Goal: Use online tool/utility: Utilize a website feature to perform a specific function

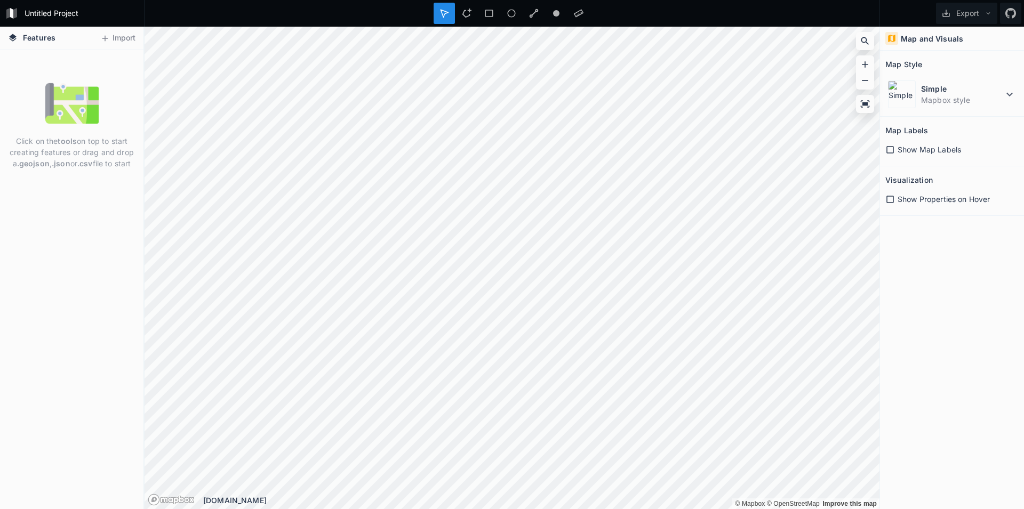
click at [143, 365] on div "Features Import Click on the tools on top to start creating features or drag an…" at bounding box center [512, 268] width 1024 height 483
click at [468, 12] on div "Untitled Project Export Features Import Click on the tools on top to start crea…" at bounding box center [512, 254] width 1024 height 509
click at [864, 103] on icon at bounding box center [865, 103] width 9 height 7
click at [892, 150] on icon at bounding box center [890, 150] width 10 height 10
click at [892, 199] on icon at bounding box center [890, 200] width 10 height 10
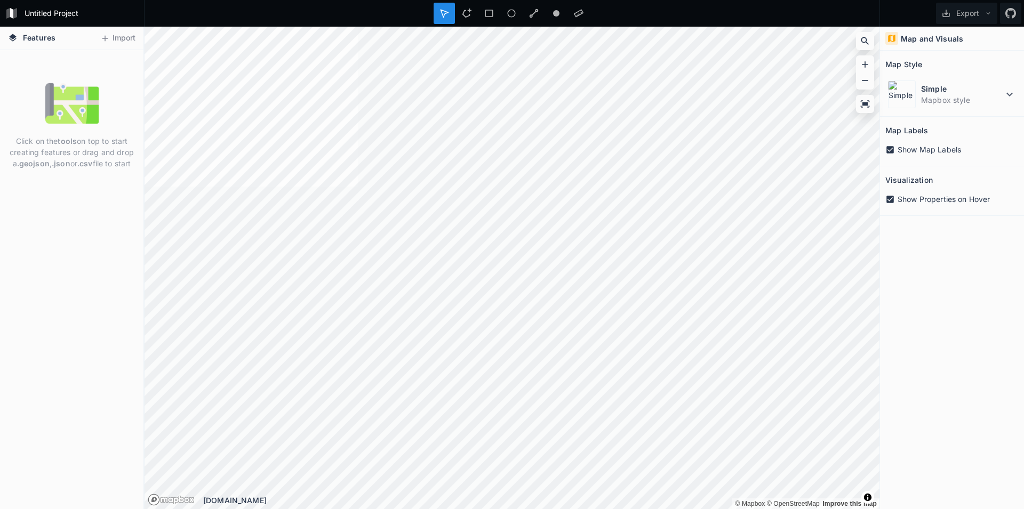
click at [36, 38] on span "Features" at bounding box center [39, 37] width 33 height 11
click at [102, 40] on icon at bounding box center [105, 39] width 10 height 10
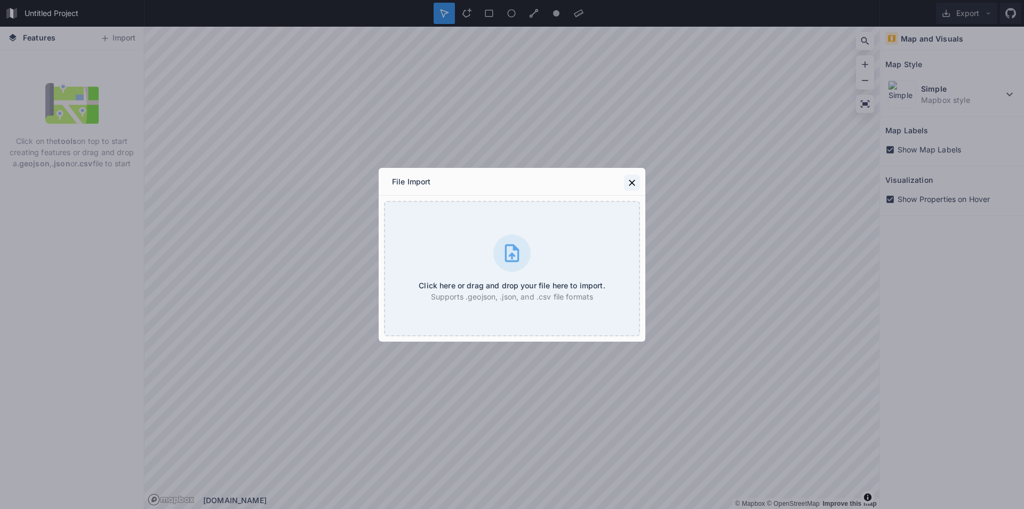
click at [638, 184] on button at bounding box center [632, 183] width 16 height 16
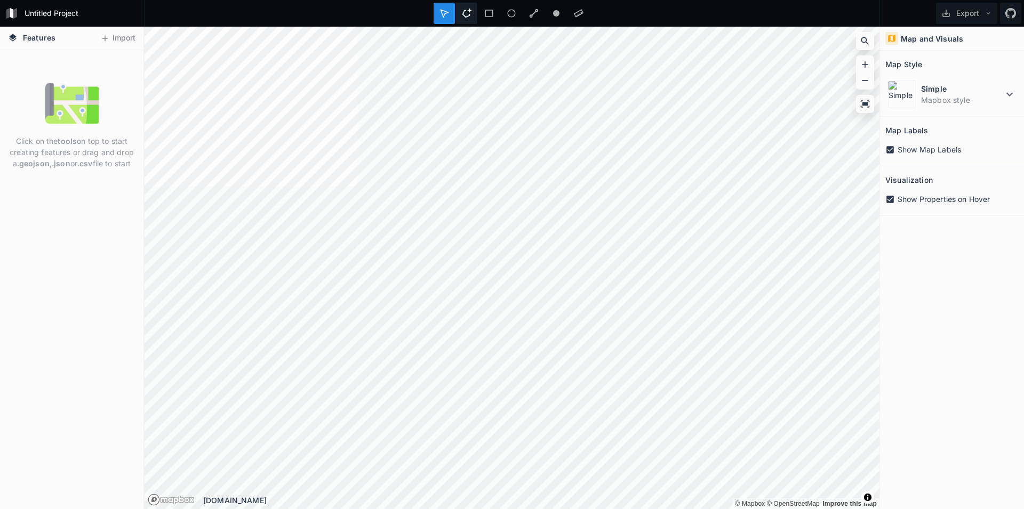
click at [469, 18] on icon at bounding box center [467, 14] width 10 height 10
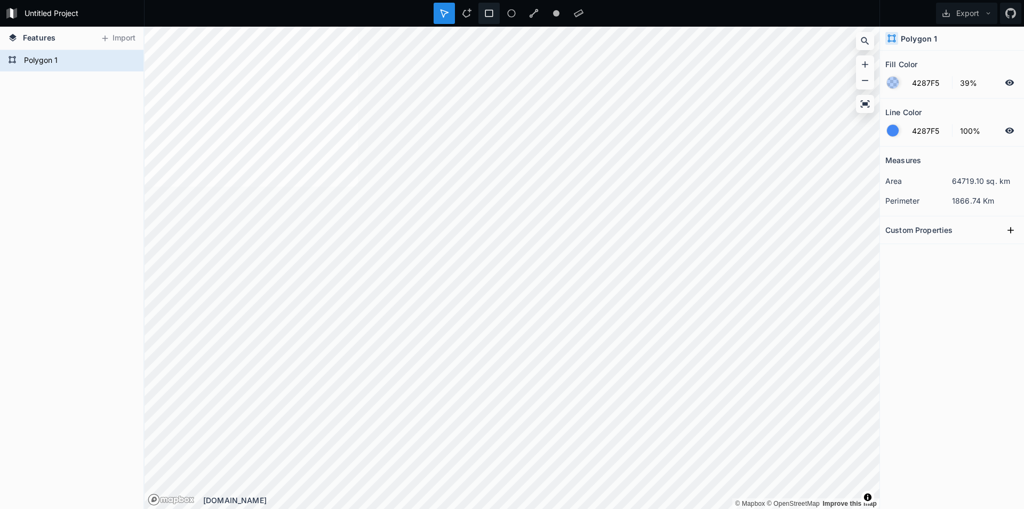
click at [486, 12] on icon at bounding box center [489, 14] width 10 height 10
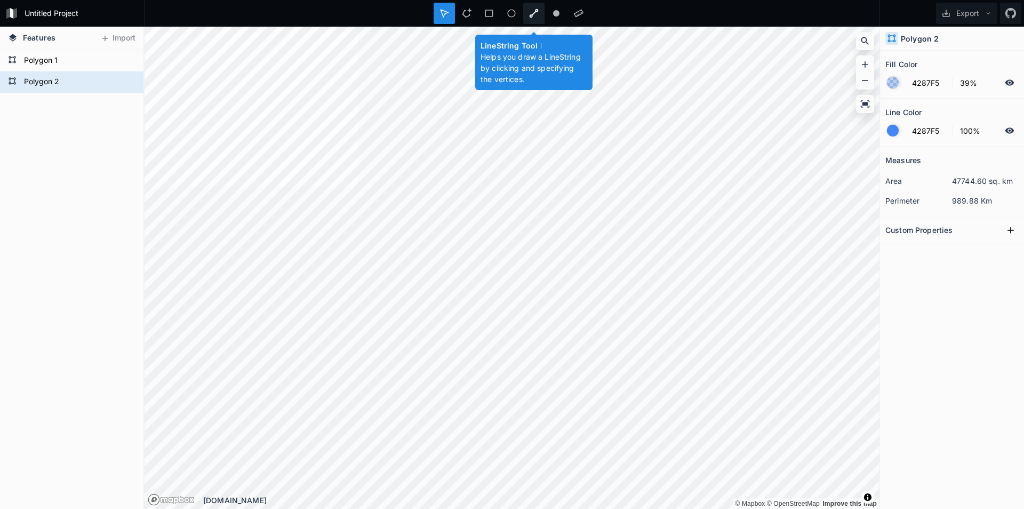
click at [532, 16] on icon at bounding box center [533, 13] width 9 height 9
click at [559, 13] on circle at bounding box center [556, 13] width 6 height 6
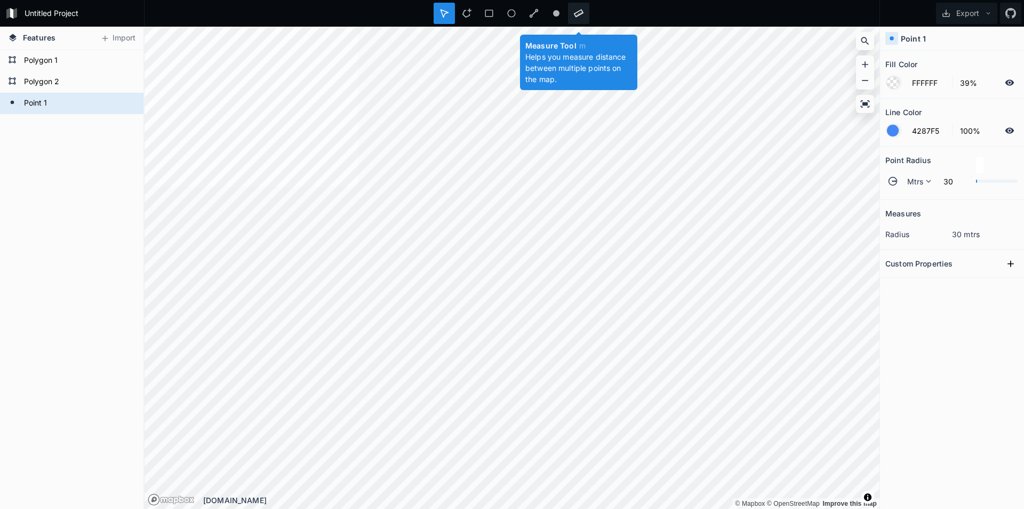
click at [580, 10] on icon at bounding box center [579, 14] width 10 height 10
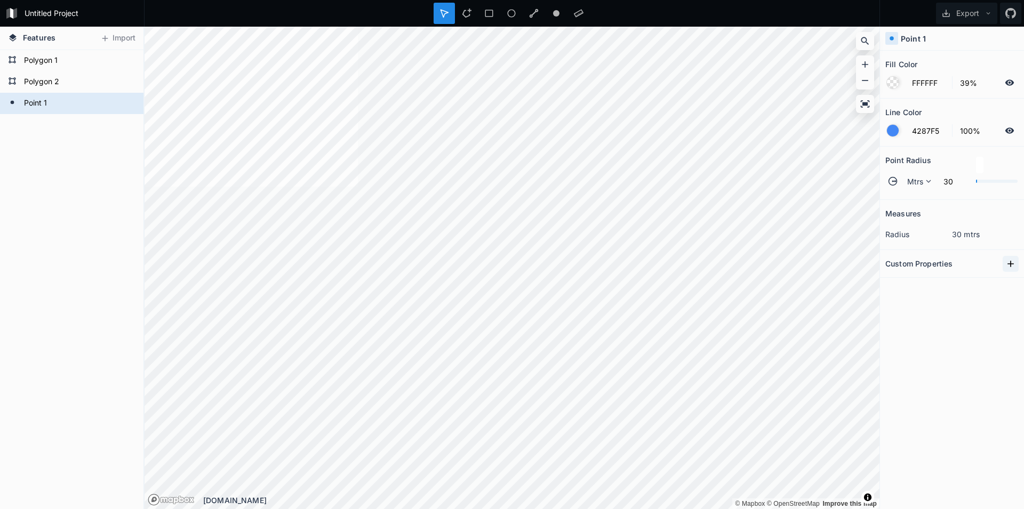
click at [1012, 266] on icon at bounding box center [1010, 264] width 11 height 11
click at [1012, 283] on icon "button" at bounding box center [1011, 282] width 2 height 6
click at [990, 316] on span "Delete" at bounding box center [994, 315] width 43 height 11
click at [926, 181] on icon at bounding box center [929, 181] width 10 height 10
click at [928, 181] on icon at bounding box center [929, 181] width 10 height 10
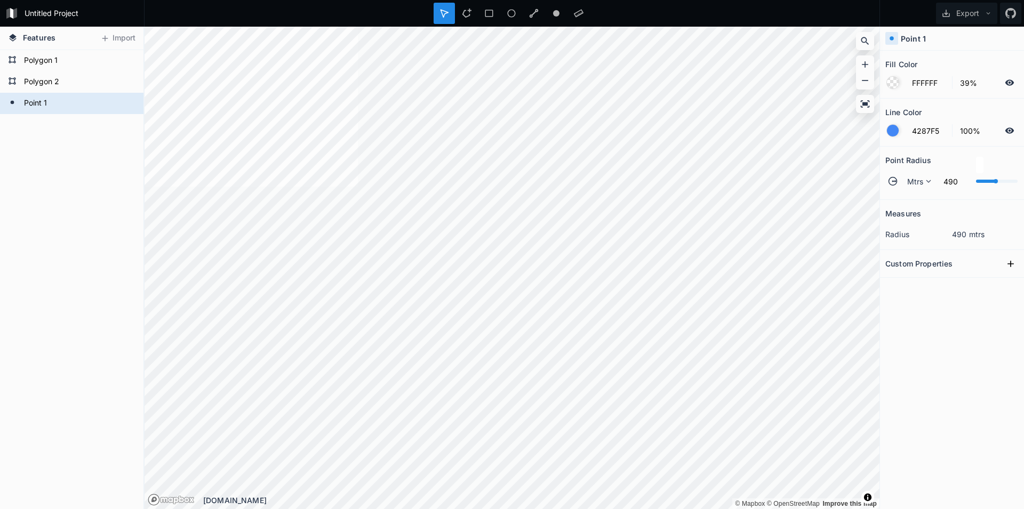
drag, startPoint x: 976, startPoint y: 182, endPoint x: 996, endPoint y: 182, distance: 20.3
click at [996, 182] on div at bounding box center [995, 181] width 4 height 4
type input "42"
drag, startPoint x: 996, startPoint y: 182, endPoint x: 977, endPoint y: 179, distance: 18.9
click at [977, 179] on div at bounding box center [997, 181] width 42 height 6
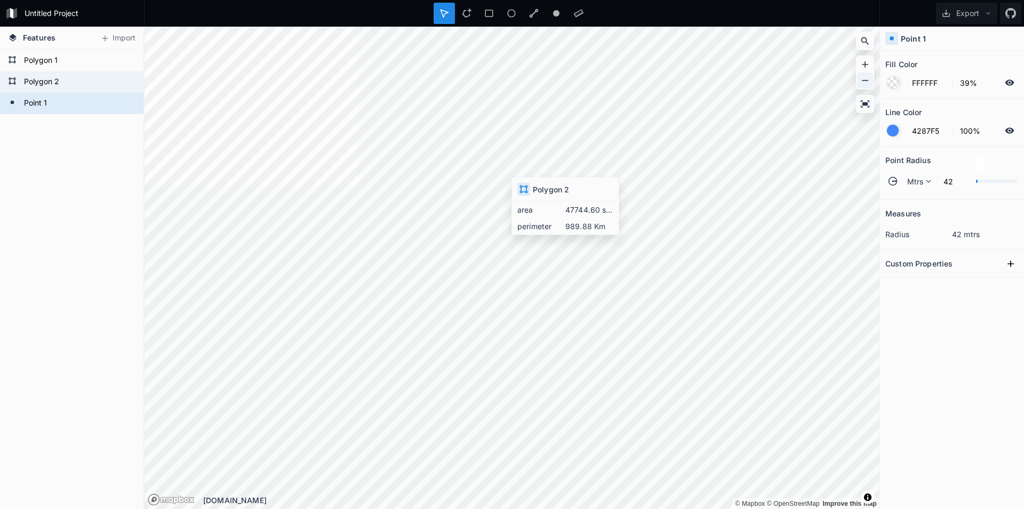
type input "4287F5"
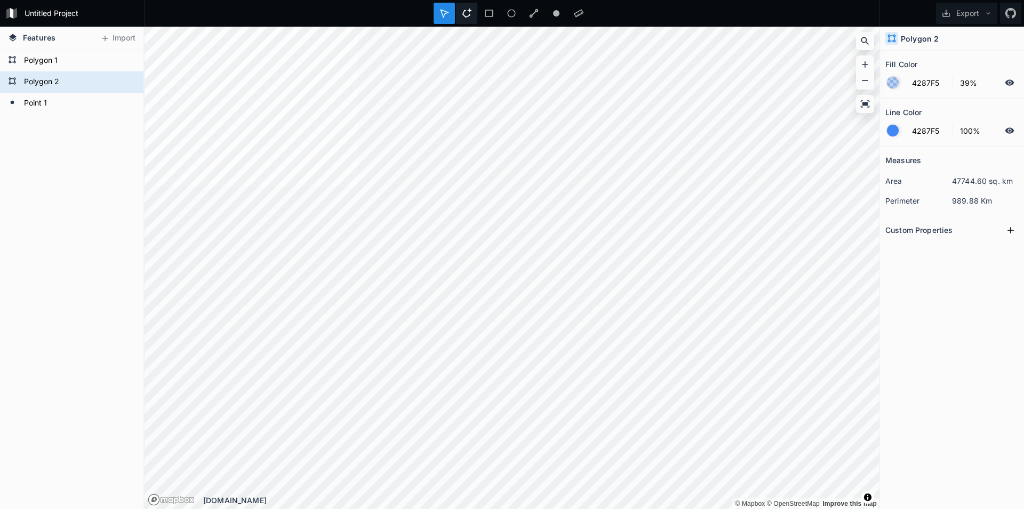
click at [472, 13] on div at bounding box center [466, 13] width 21 height 21
click at [544, 190] on div "Transform" at bounding box center [561, 196] width 107 height 22
click at [433, 212] on div "Modify" at bounding box center [441, 214] width 107 height 22
click at [381, 253] on div "Search this area" at bounding box center [388, 250] width 107 height 22
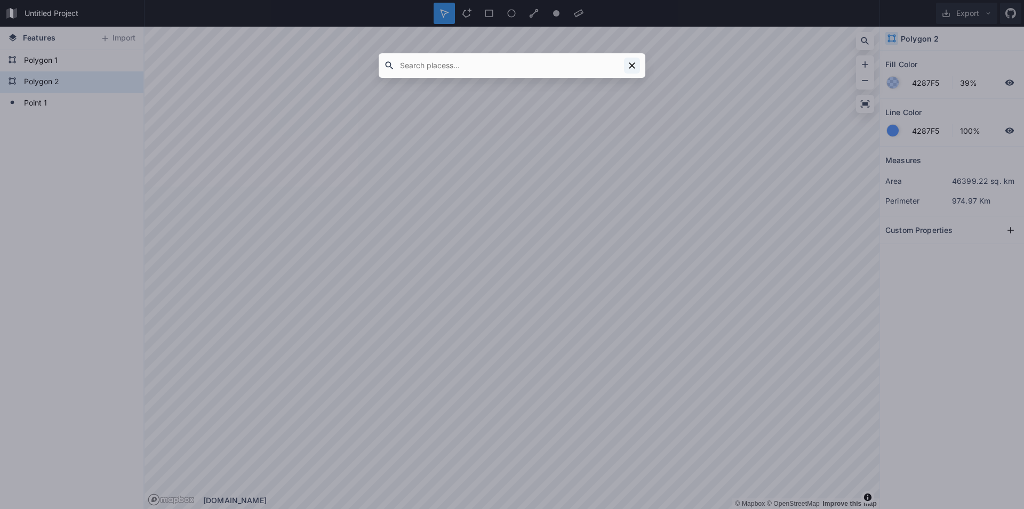
click at [629, 67] on icon at bounding box center [632, 65] width 11 height 11
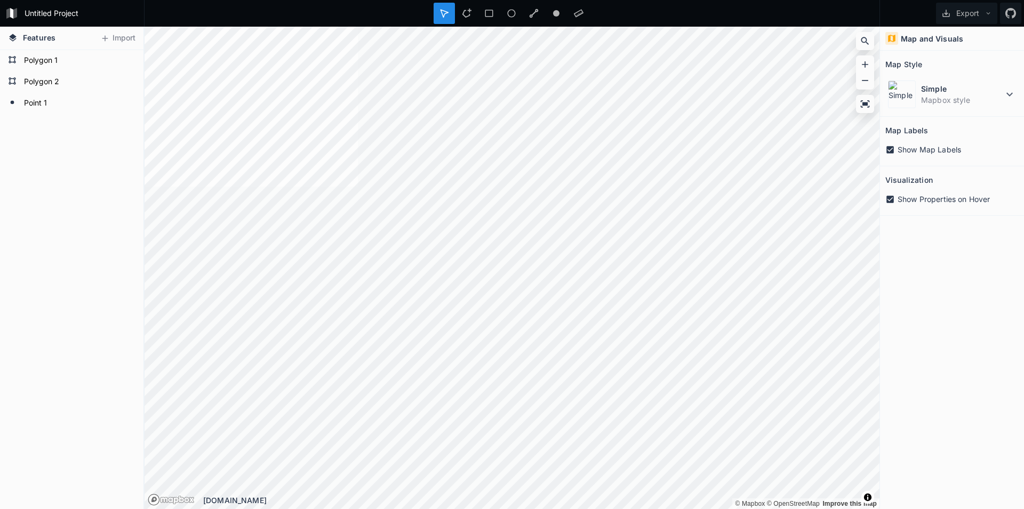
click at [1010, 76] on div "Simple Mapbox style" at bounding box center [951, 92] width 133 height 38
click at [1000, 88] on dt "Simple" at bounding box center [962, 88] width 82 height 11
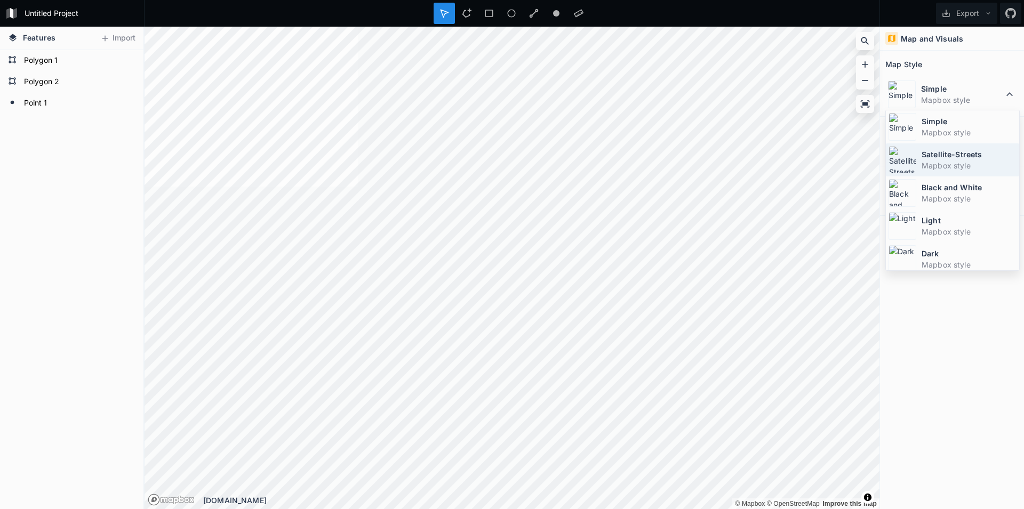
click at [976, 146] on div "Satellite-Streets Mapbox style" at bounding box center [952, 159] width 133 height 33
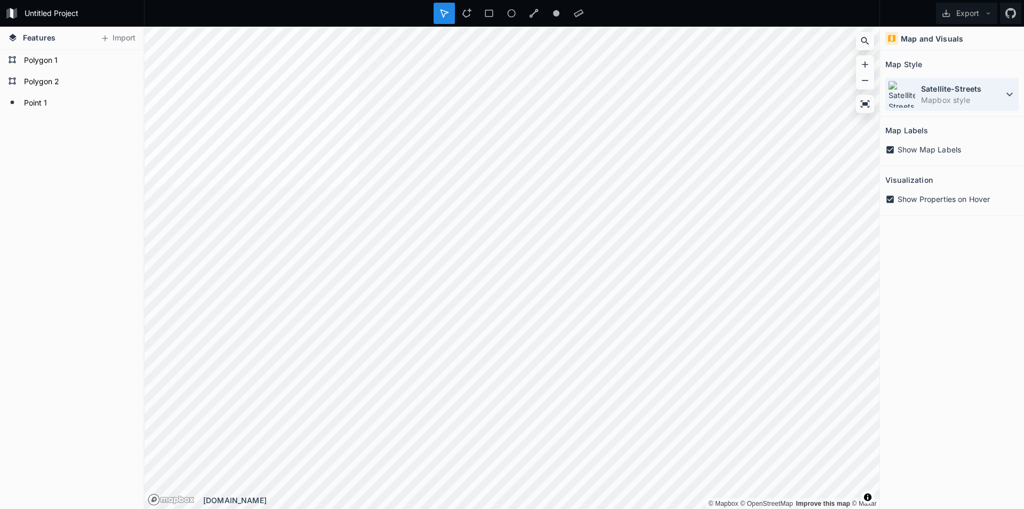
click at [959, 102] on dd "Mapbox style" at bounding box center [962, 99] width 82 height 11
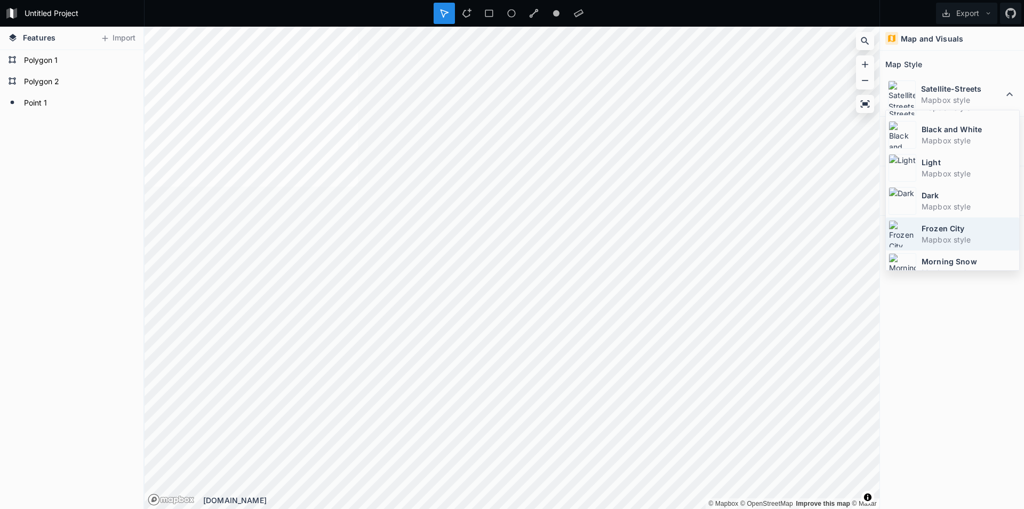
scroll to position [71, 0]
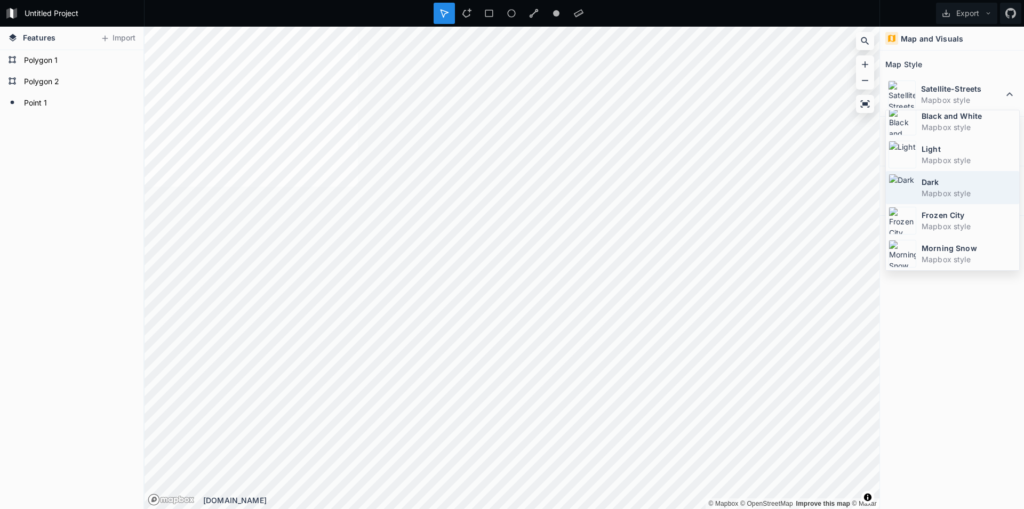
click at [953, 203] on div "Dark Mapbox style" at bounding box center [952, 187] width 133 height 33
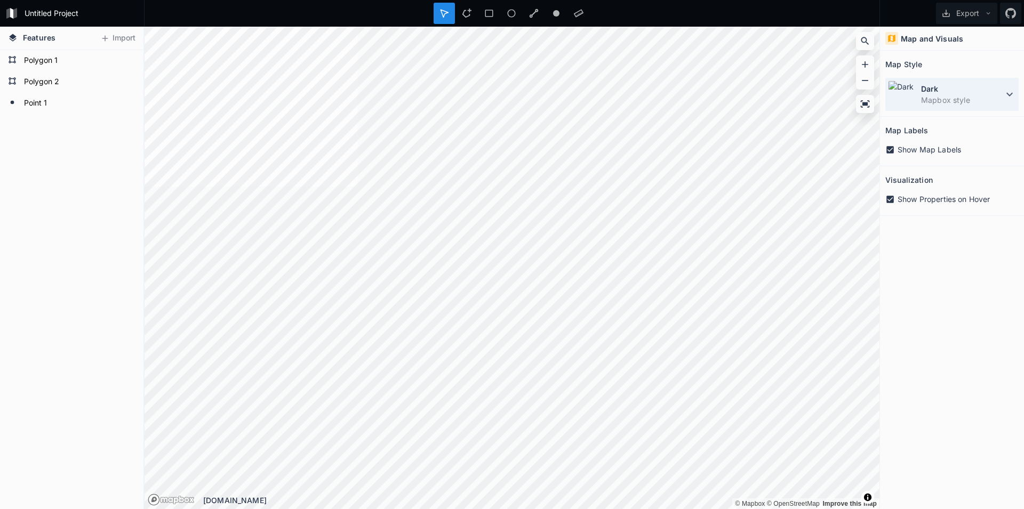
click at [924, 81] on div "Dark Mapbox style" at bounding box center [951, 94] width 133 height 33
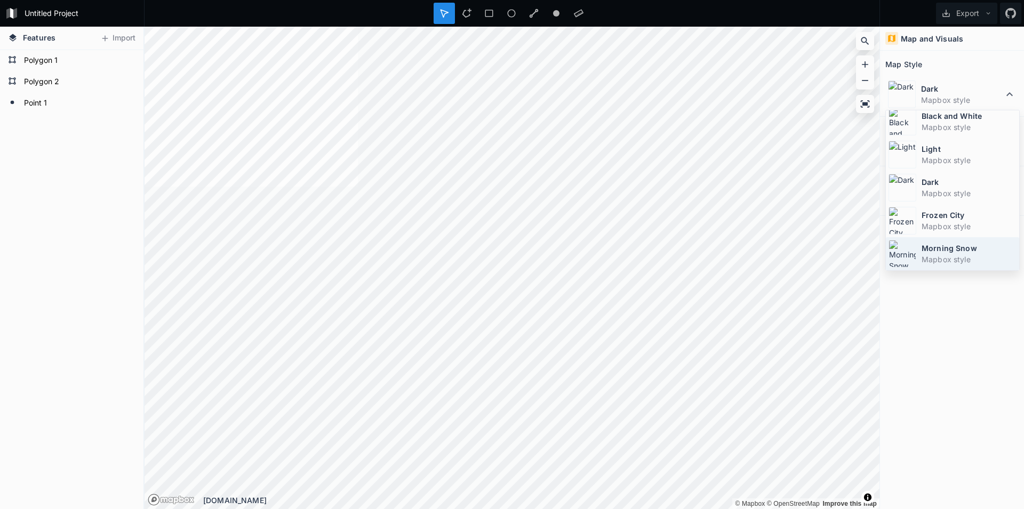
click at [946, 249] on dt "Morning Snow" at bounding box center [968, 248] width 95 height 11
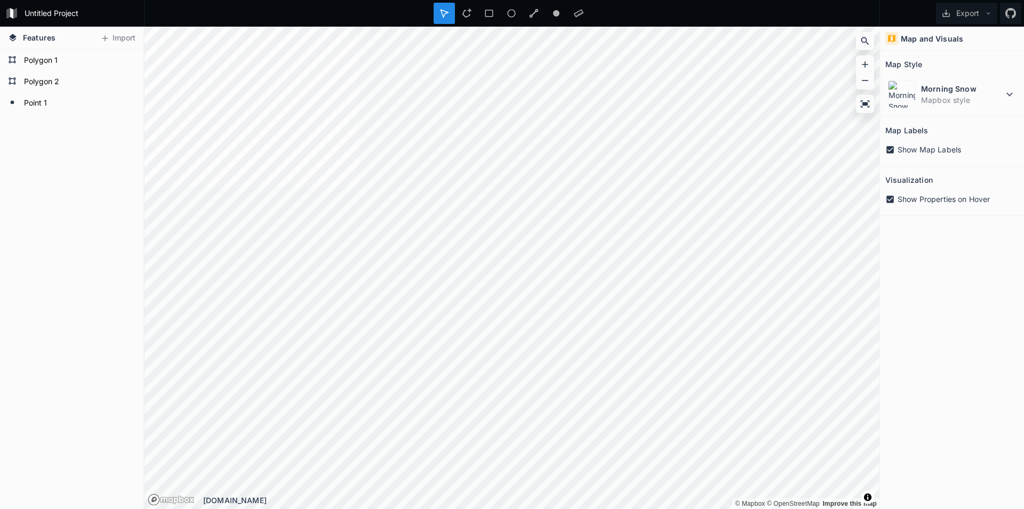
click at [934, 77] on div "Morning Snow Mapbox style" at bounding box center [951, 92] width 133 height 38
click at [935, 84] on dt "Morning Snow" at bounding box center [962, 88] width 82 height 11
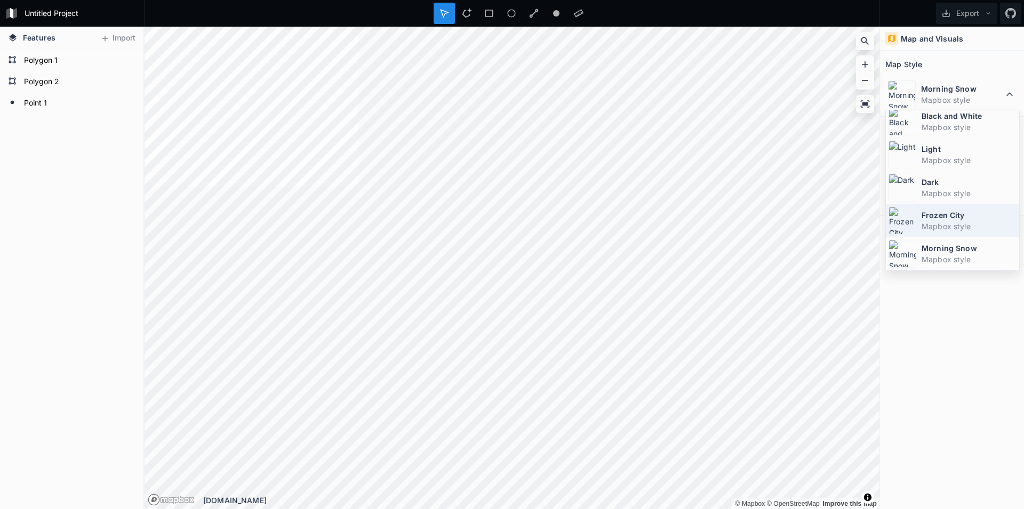
click at [955, 219] on dt "Frozen City" at bounding box center [968, 215] width 95 height 11
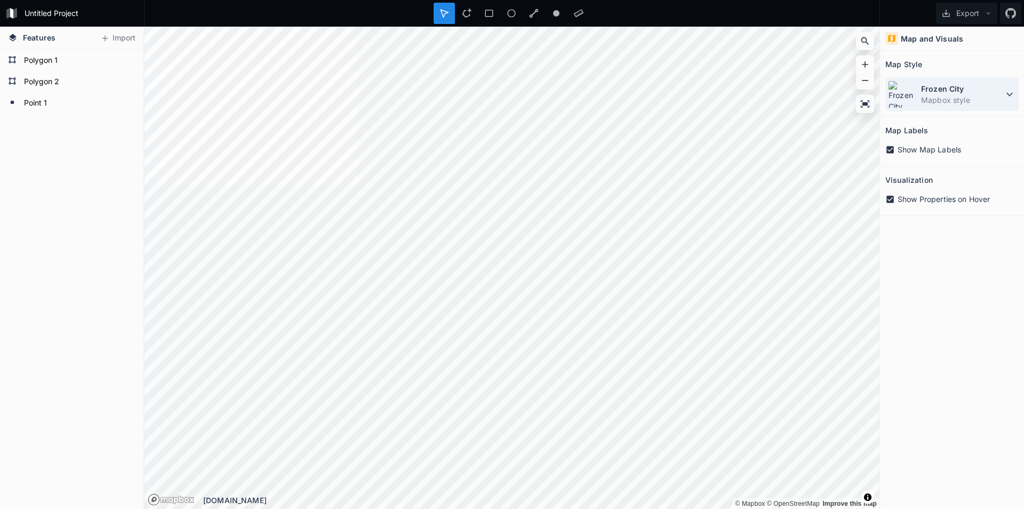
click at [948, 97] on dd "Mapbox style" at bounding box center [962, 99] width 82 height 11
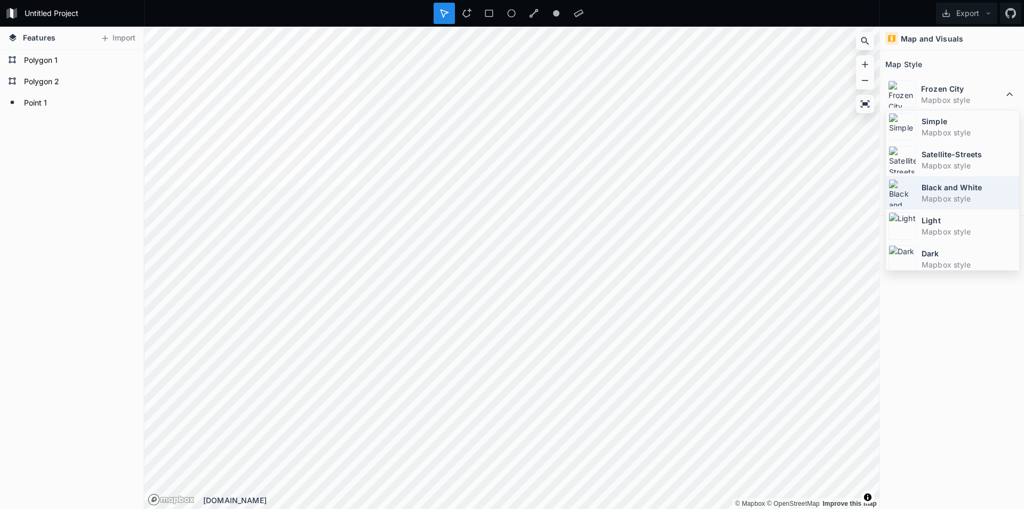
click at [952, 189] on dt "Black and White" at bounding box center [968, 187] width 95 height 11
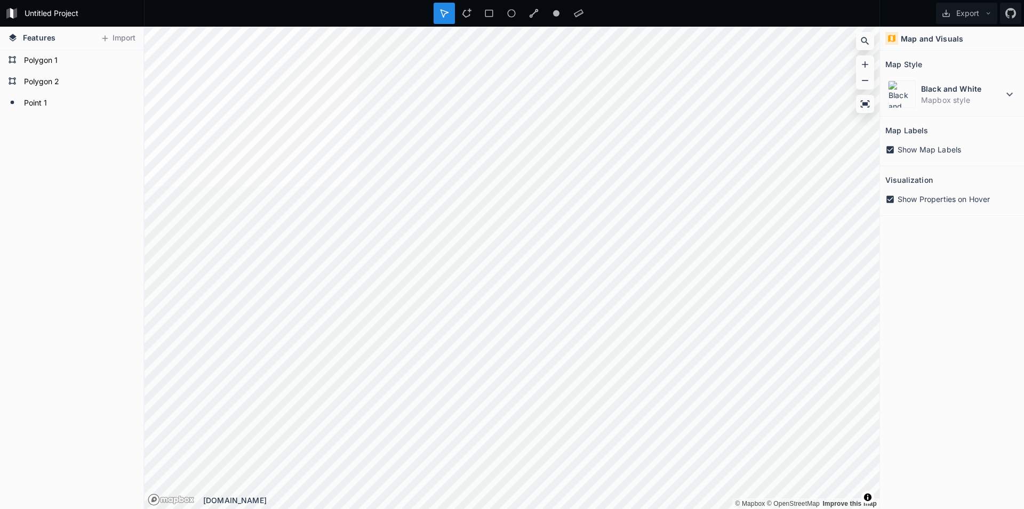
click at [1, 189] on div "Point 1 Polygon 2 Polygon 1" at bounding box center [71, 279] width 143 height 459
